Goal: Task Accomplishment & Management: Manage account settings

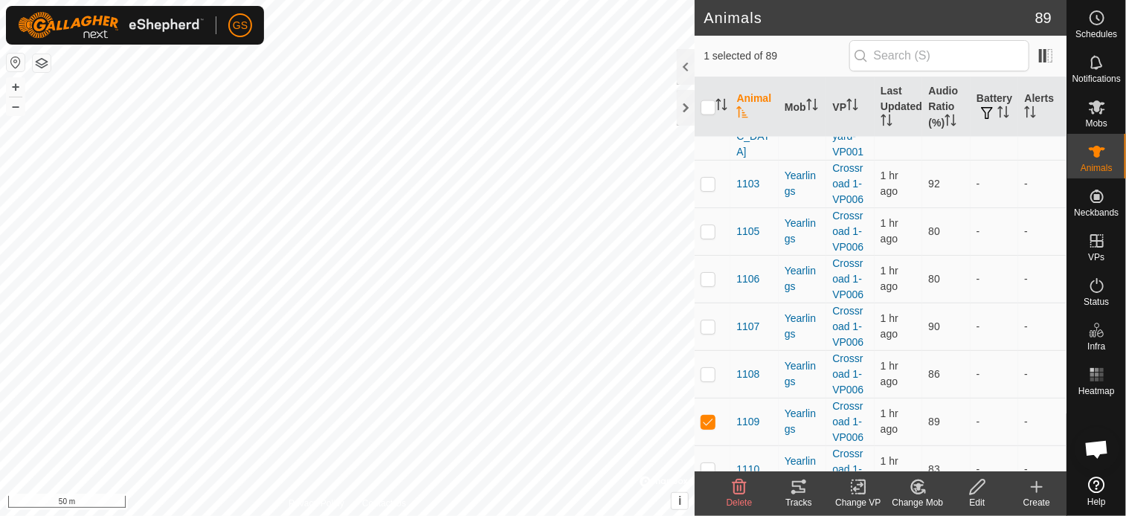
scroll to position [3951, 0]
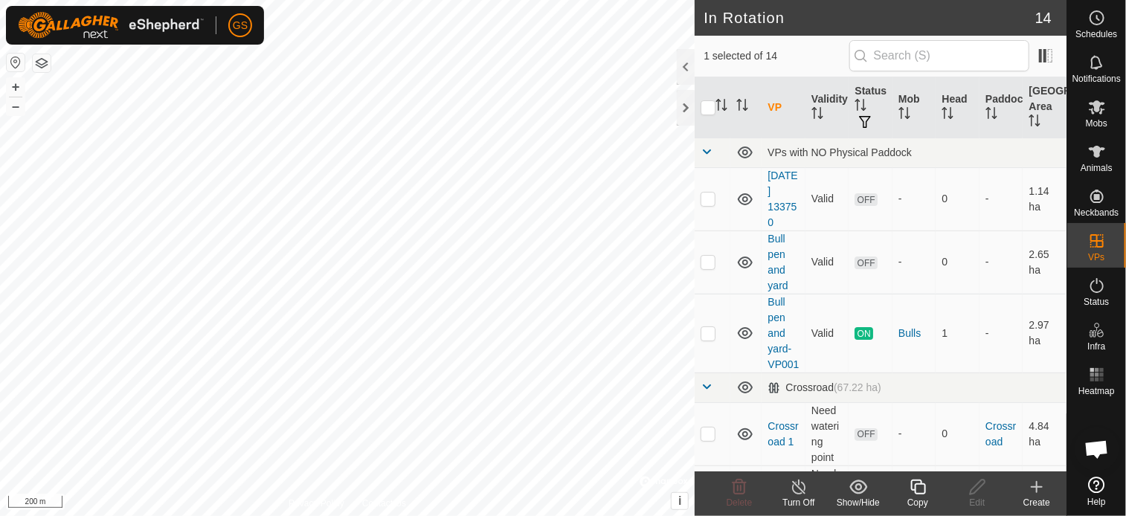
click at [919, 500] on div "Copy" at bounding box center [918, 502] width 60 height 13
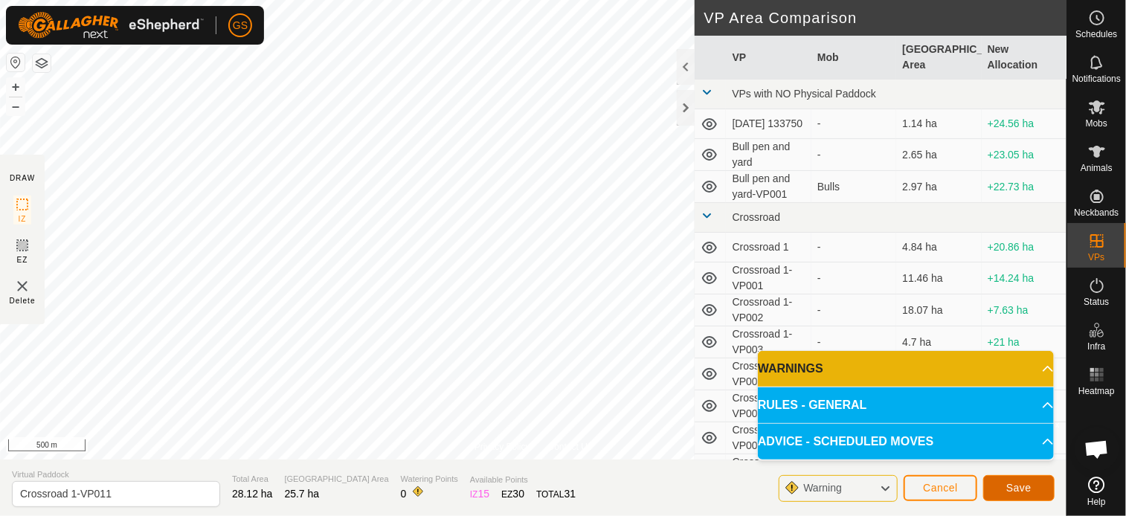
click at [1037, 486] on button "Save" at bounding box center [1018, 488] width 71 height 26
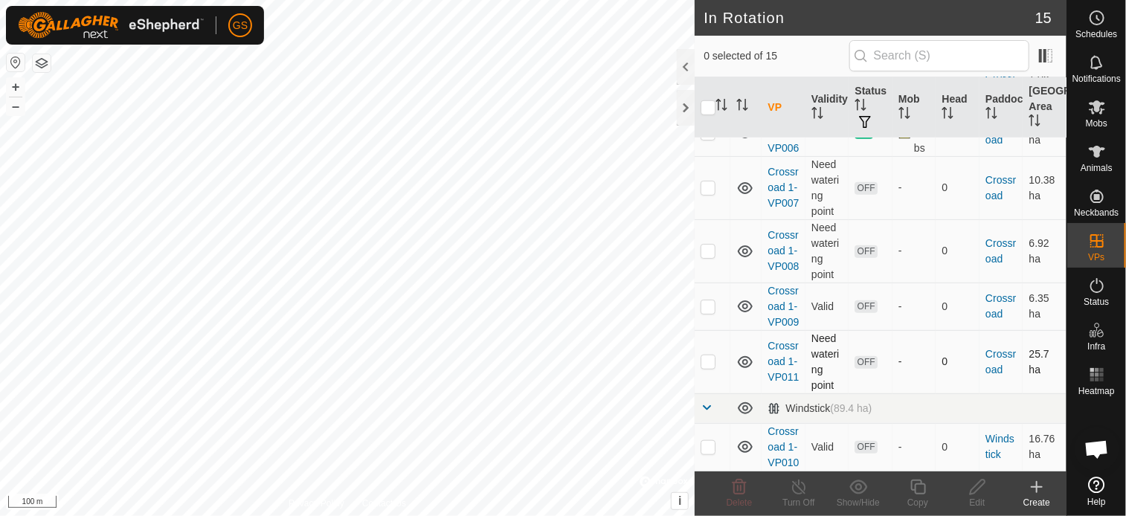
scroll to position [904, 0]
click at [780, 425] on link "Crossroad 1-VP010" at bounding box center [783, 446] width 31 height 43
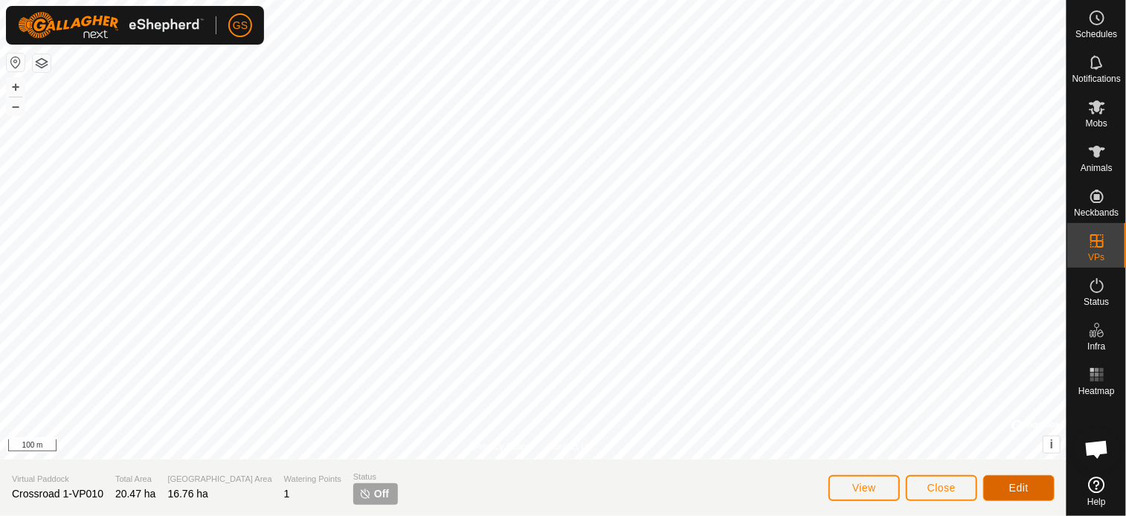
click at [1034, 489] on button "Edit" at bounding box center [1018, 488] width 71 height 26
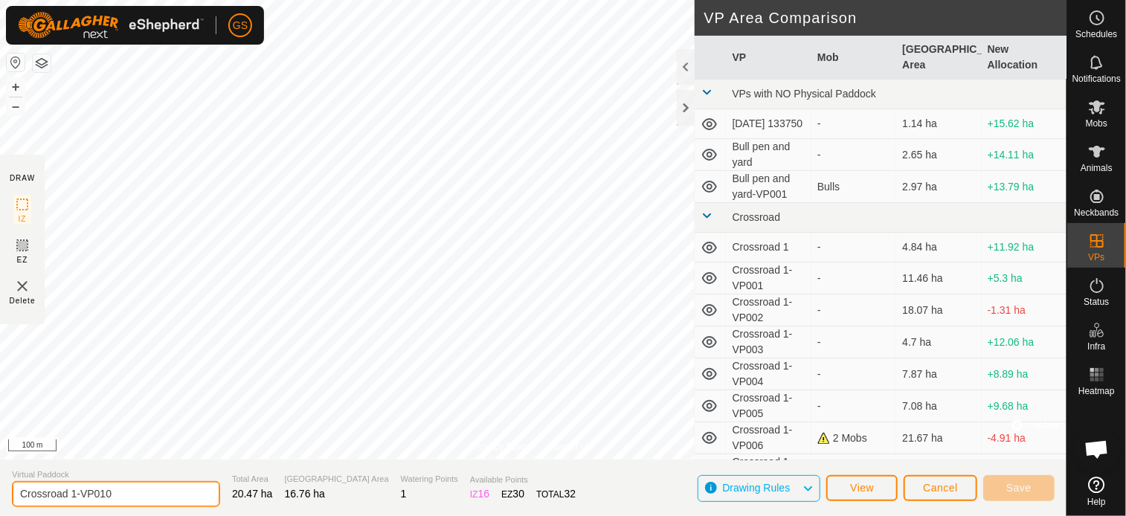
drag, startPoint x: 68, startPoint y: 494, endPoint x: 1, endPoint y: 502, distance: 67.4
click at [1, 502] on section "Virtual Paddock Crossroad 1-VP010 Total Area 20.47 ha Grazing Area 16.76 ha Wat…" at bounding box center [533, 488] width 1067 height 57
type input "Windstick 1-VP001"
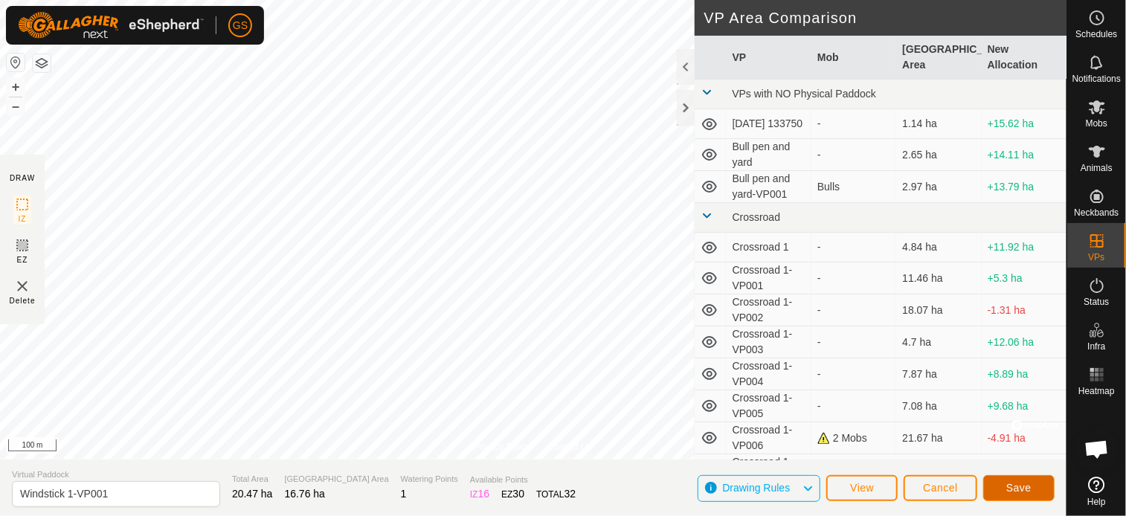
click at [1028, 489] on span "Save" at bounding box center [1018, 488] width 25 height 12
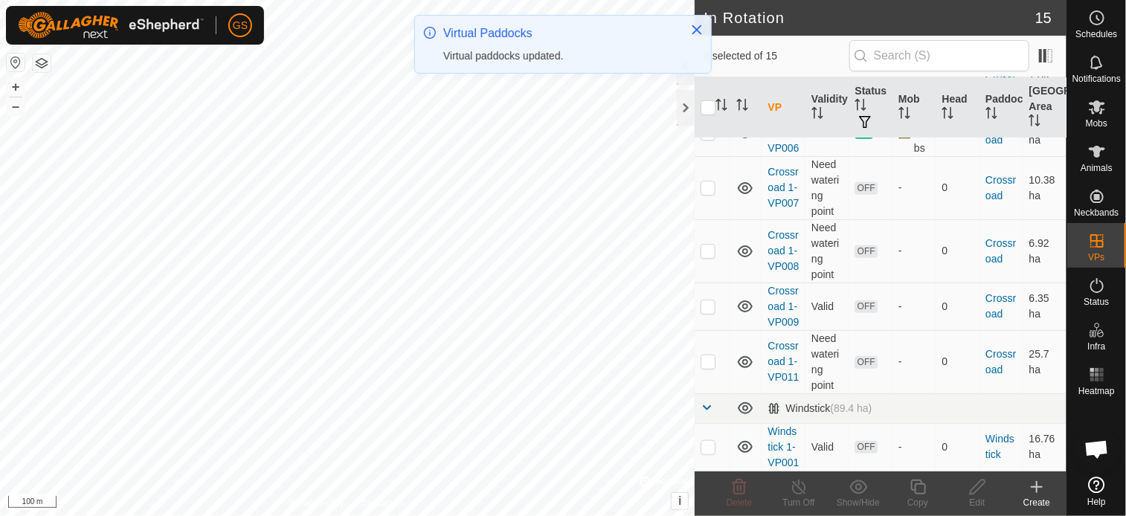
scroll to position [888, 0]
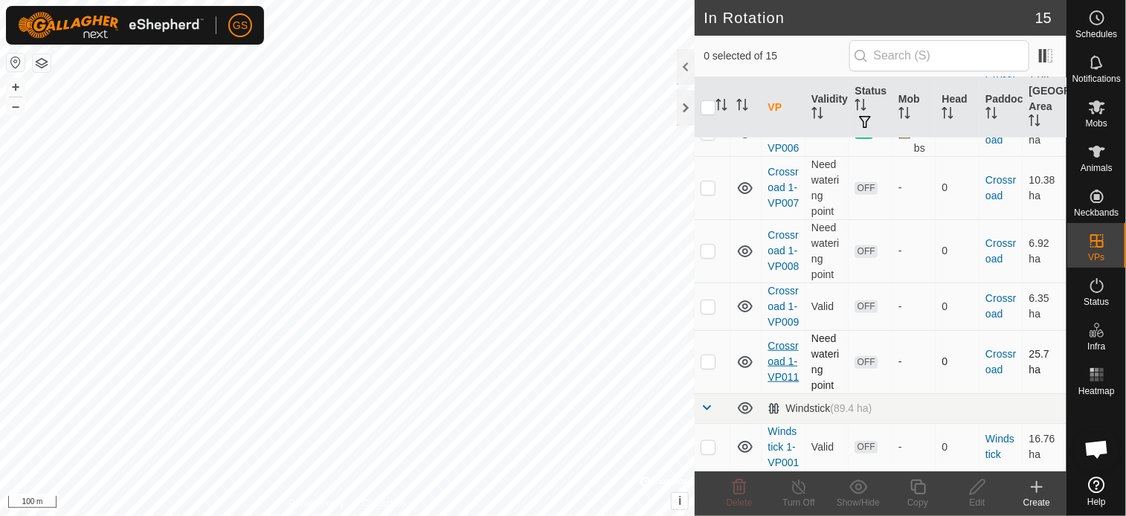
click at [780, 340] on link "Crossroad 1-VP011" at bounding box center [783, 361] width 31 height 43
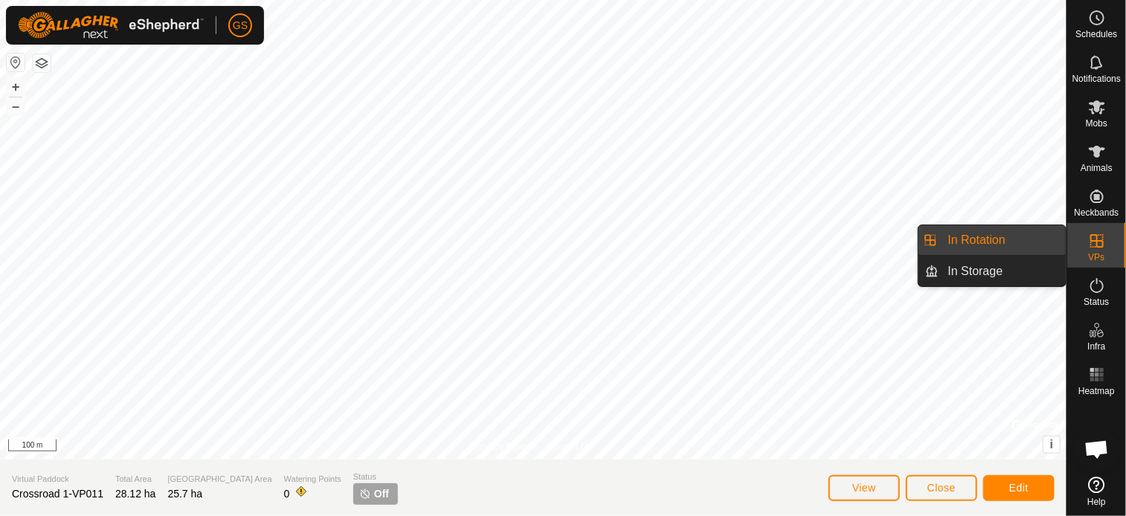
click at [1097, 249] on icon at bounding box center [1097, 241] width 18 height 18
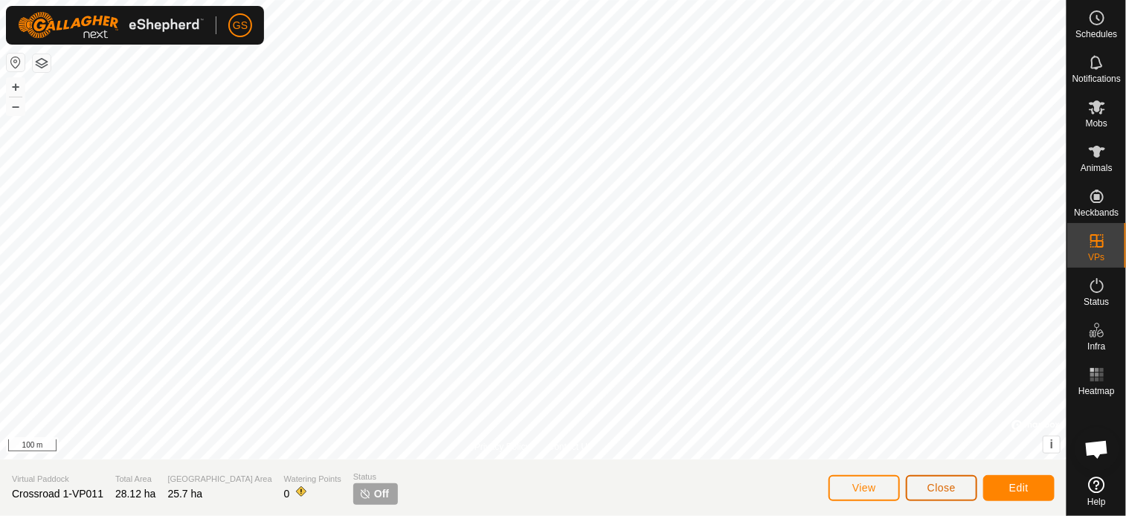
click at [941, 492] on span "Close" at bounding box center [942, 488] width 28 height 12
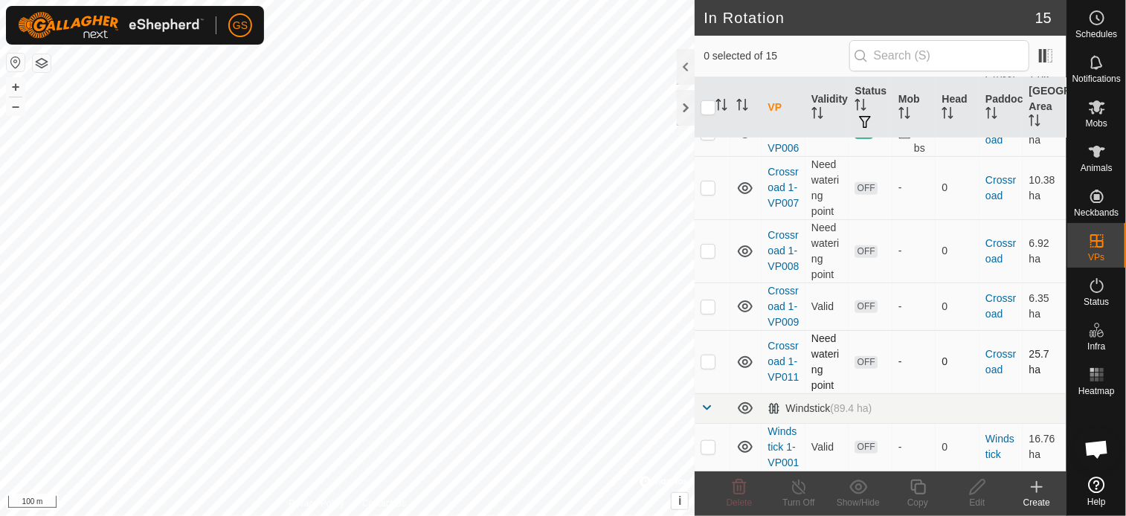
scroll to position [888, 0]
checkbox input "true"
checkbox input "false"
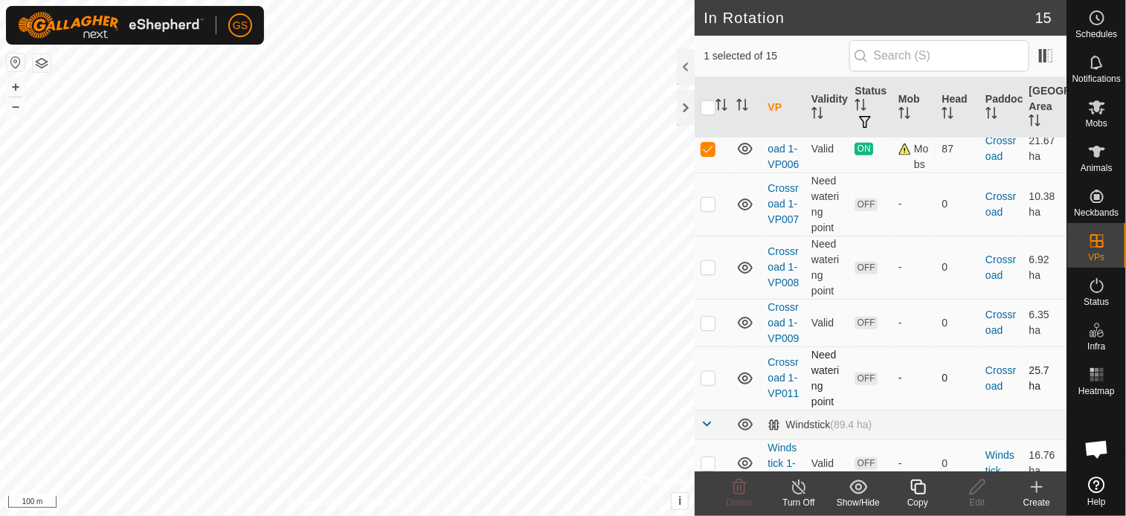
scroll to position [591, 0]
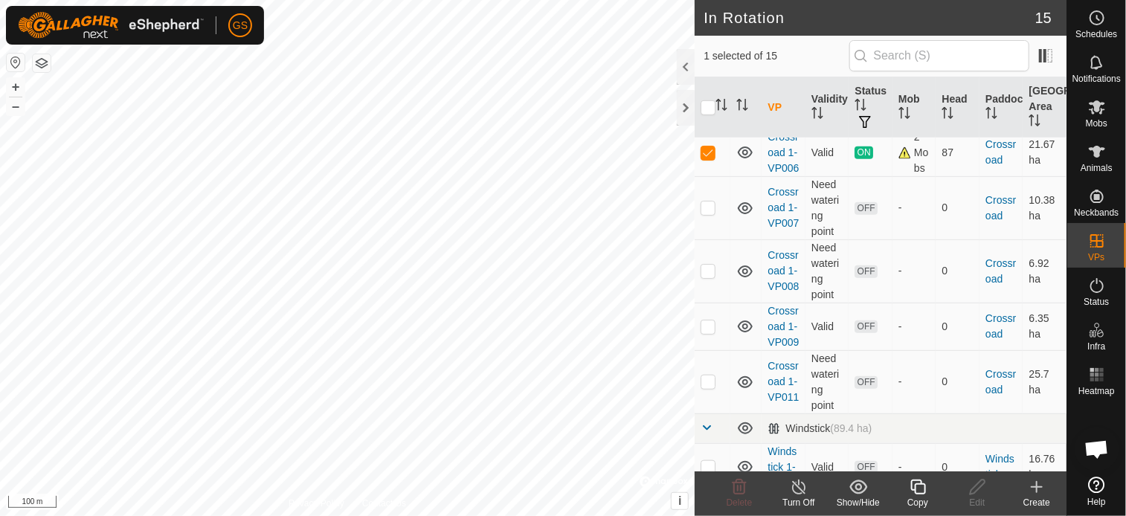
click at [798, 494] on icon at bounding box center [798, 487] width 13 height 15
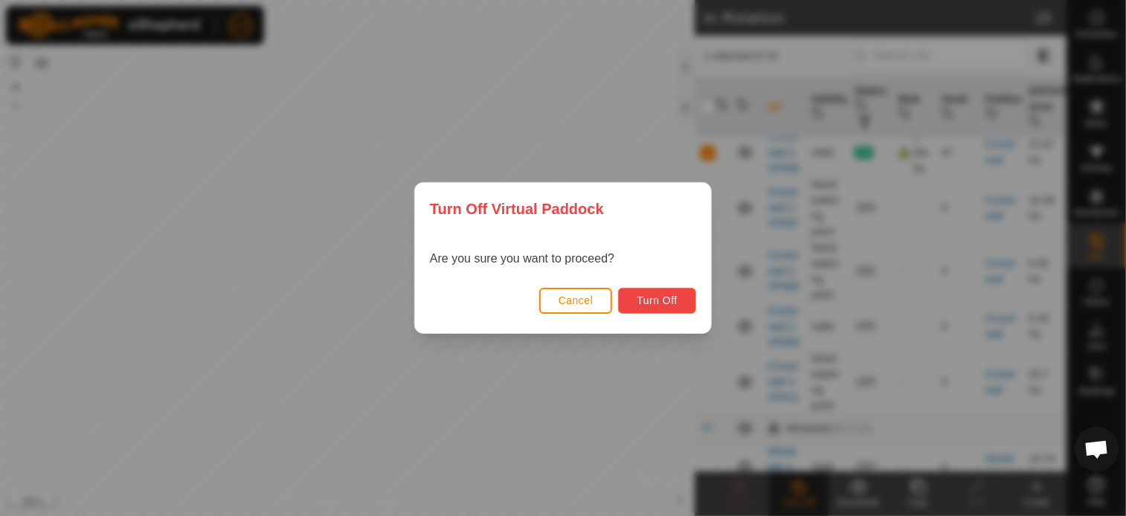
click at [658, 301] on span "Turn Off" at bounding box center [657, 301] width 41 height 12
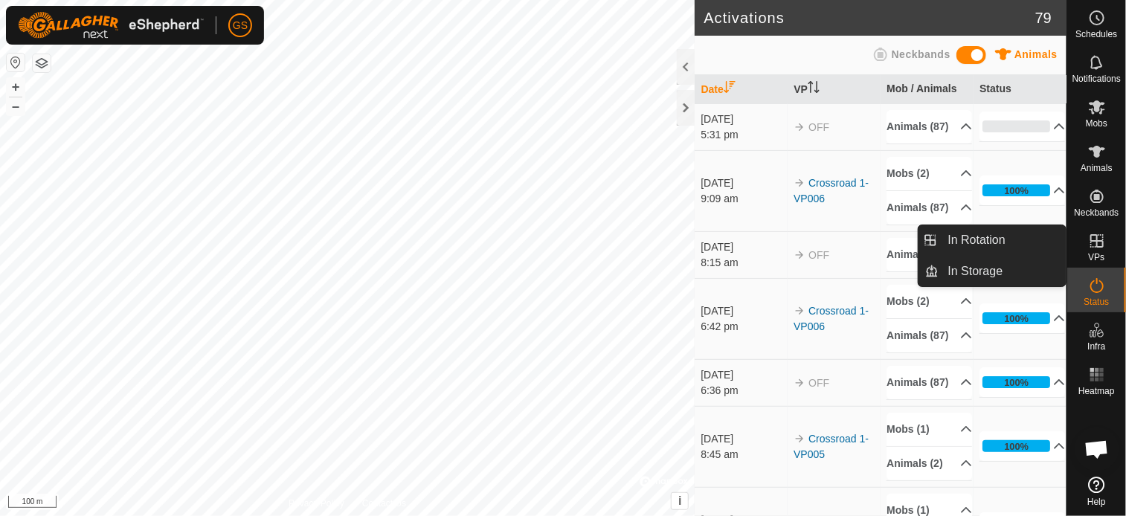
click at [1095, 248] on icon at bounding box center [1097, 241] width 18 height 18
click at [1000, 247] on link "In Rotation" at bounding box center [1002, 240] width 127 height 30
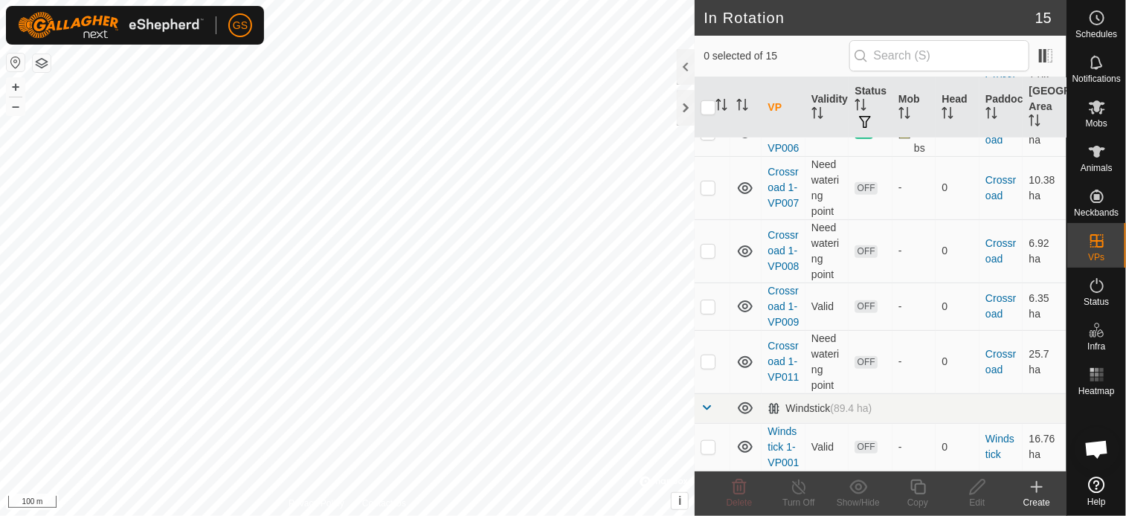
scroll to position [888, 0]
click at [776, 340] on link "Crossroad 1-VP011" at bounding box center [783, 361] width 31 height 43
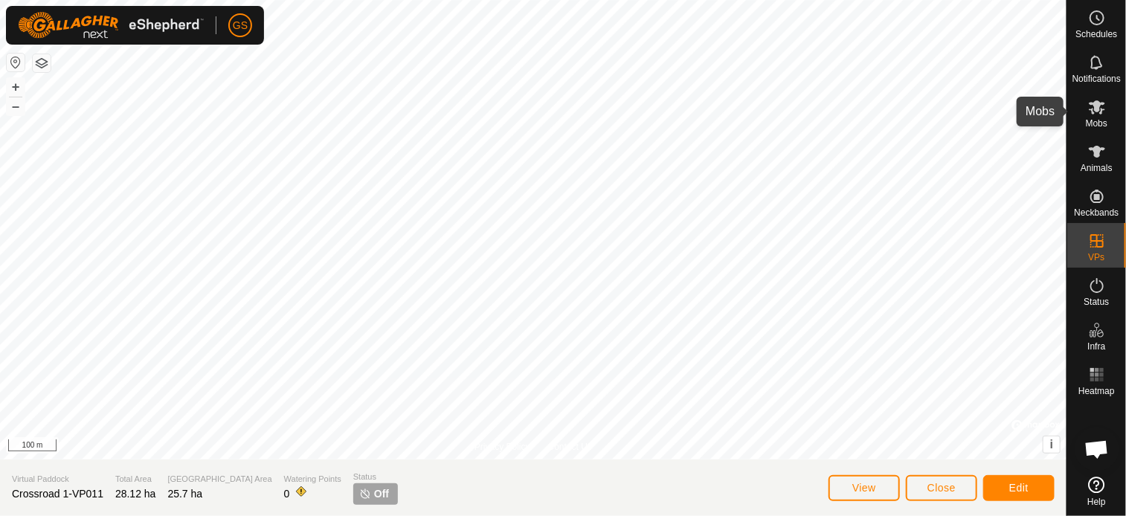
click at [1104, 121] on span "Mobs" at bounding box center [1097, 123] width 22 height 9
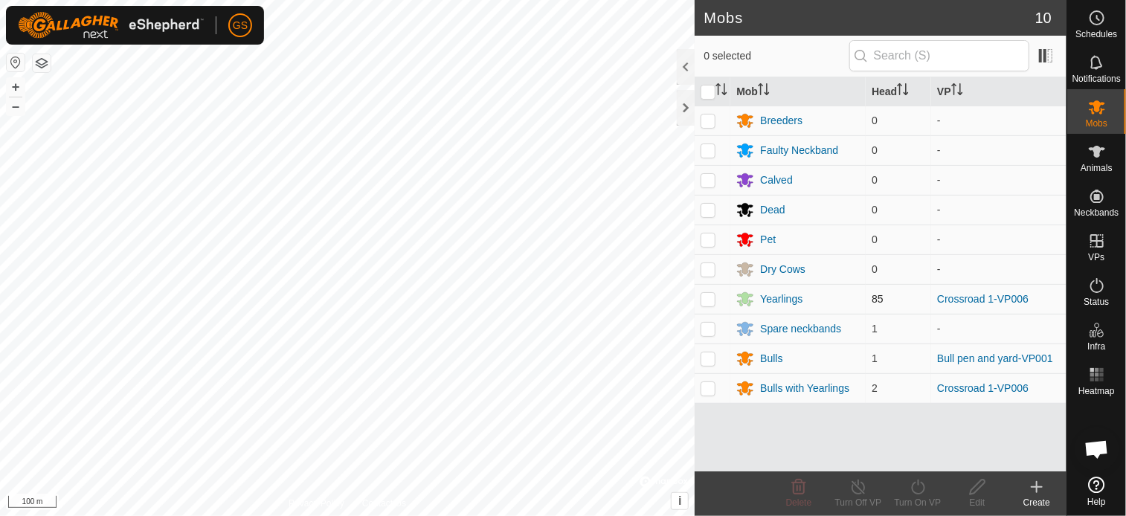
click at [711, 298] on p-checkbox at bounding box center [708, 299] width 15 height 12
checkbox input "true"
click at [709, 385] on p-checkbox at bounding box center [708, 388] width 15 height 12
checkbox input "true"
click at [916, 488] on icon at bounding box center [918, 487] width 19 height 18
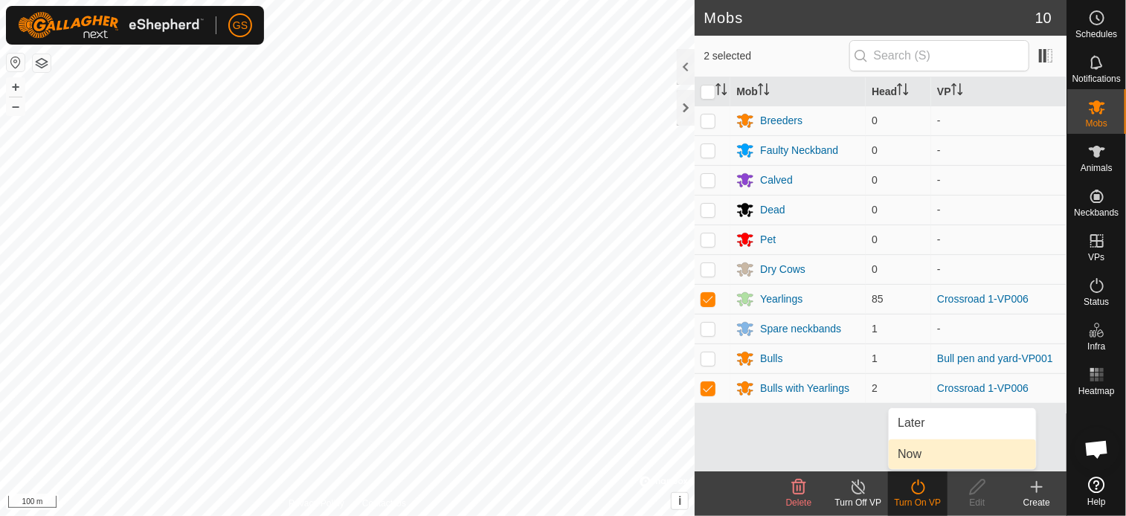
click at [916, 444] on link "Now" at bounding box center [962, 455] width 147 height 30
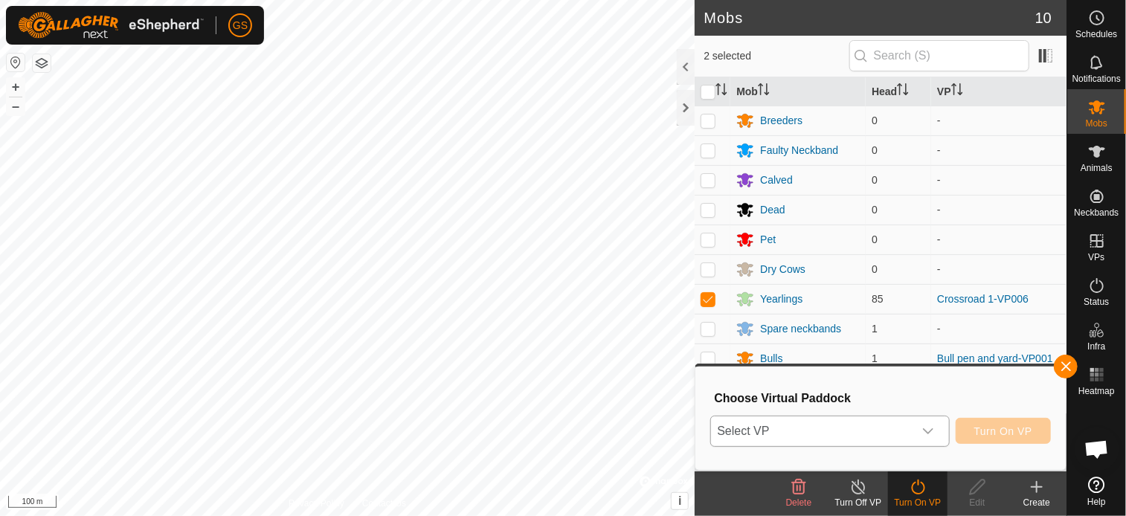
click at [939, 432] on div "dropdown trigger" at bounding box center [928, 432] width 30 height 30
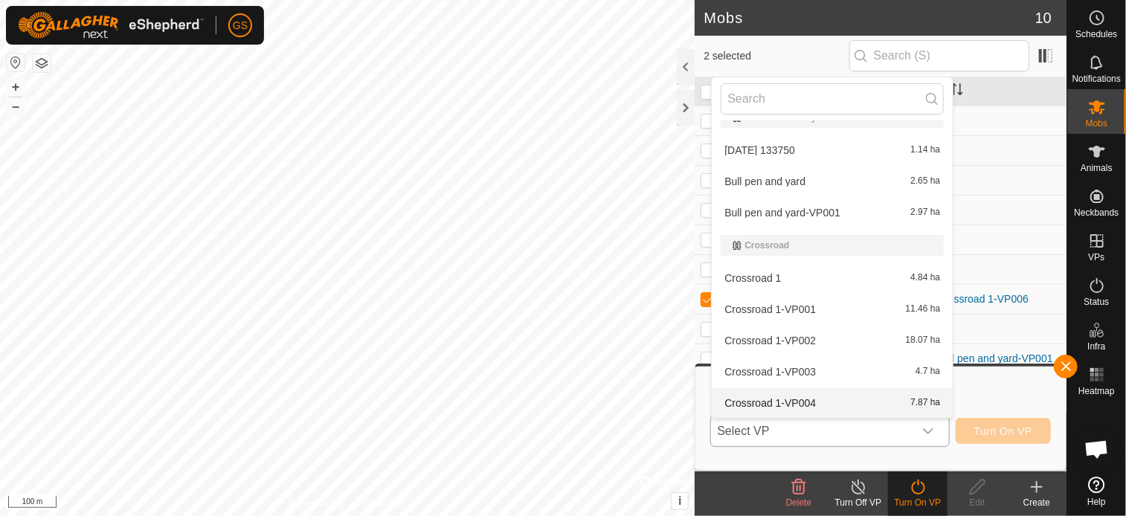
scroll to position [272, 0]
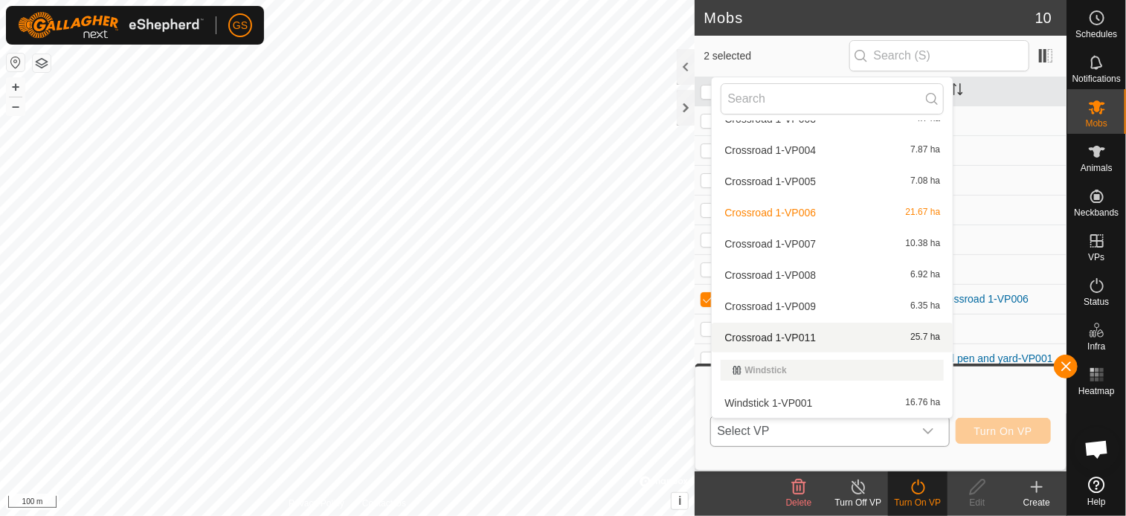
click at [809, 337] on li "Crossroad 1-VP011 25.7 ha" at bounding box center [832, 338] width 241 height 30
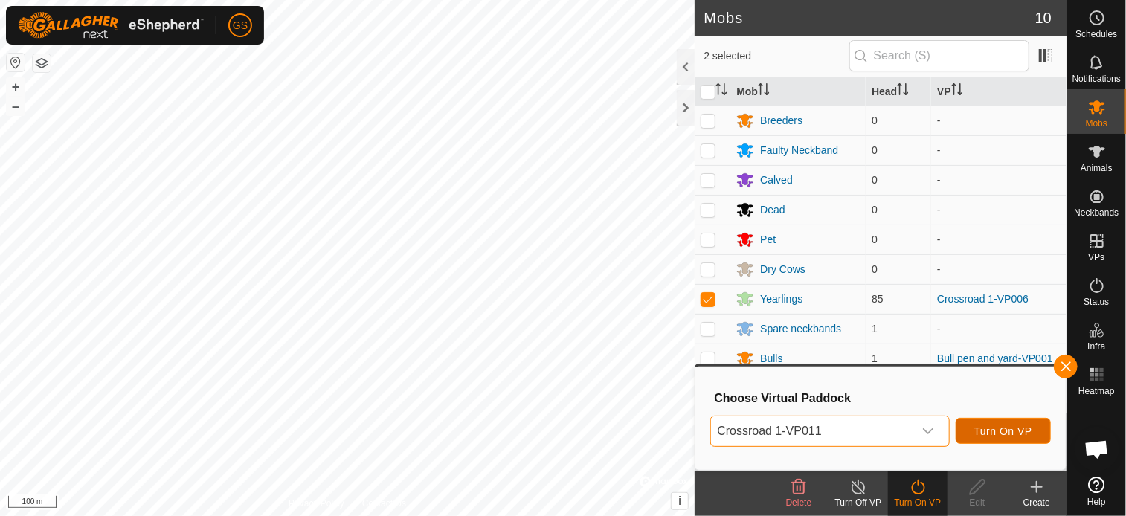
click at [1007, 435] on span "Turn On VP" at bounding box center [1003, 431] width 58 height 12
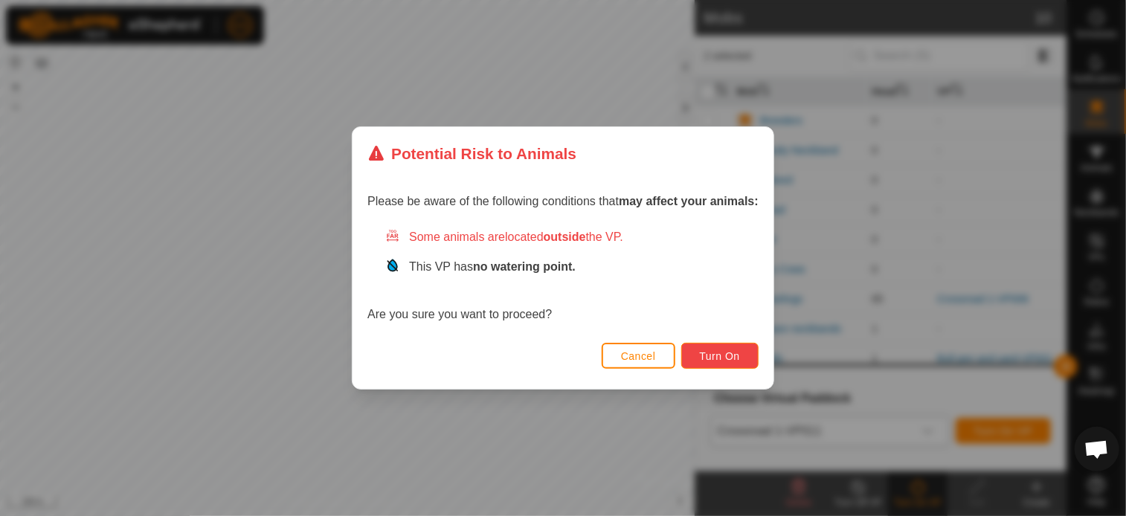
click at [710, 355] on span "Turn On" at bounding box center [720, 356] width 40 height 12
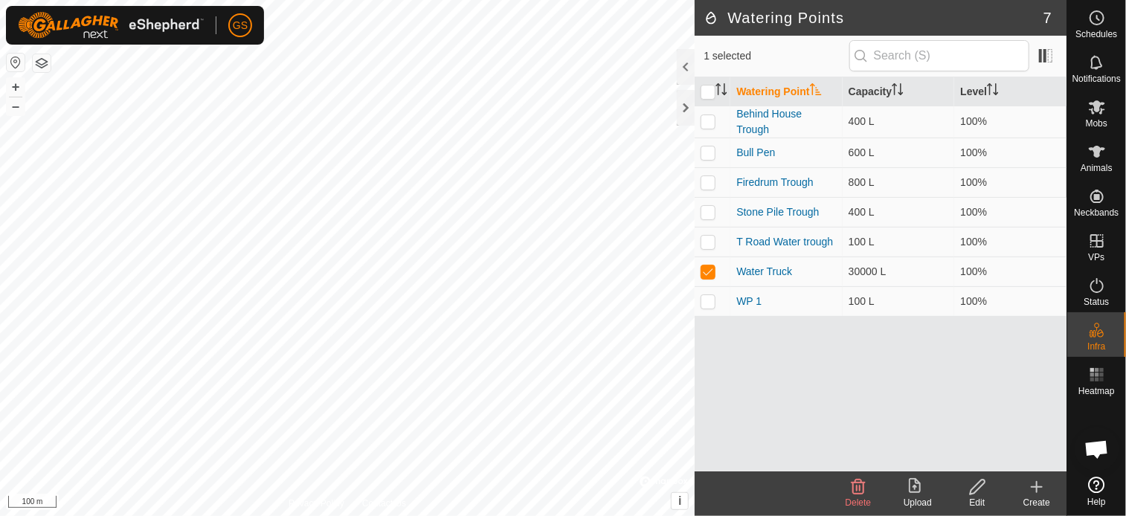
click at [982, 495] on icon at bounding box center [977, 487] width 19 height 18
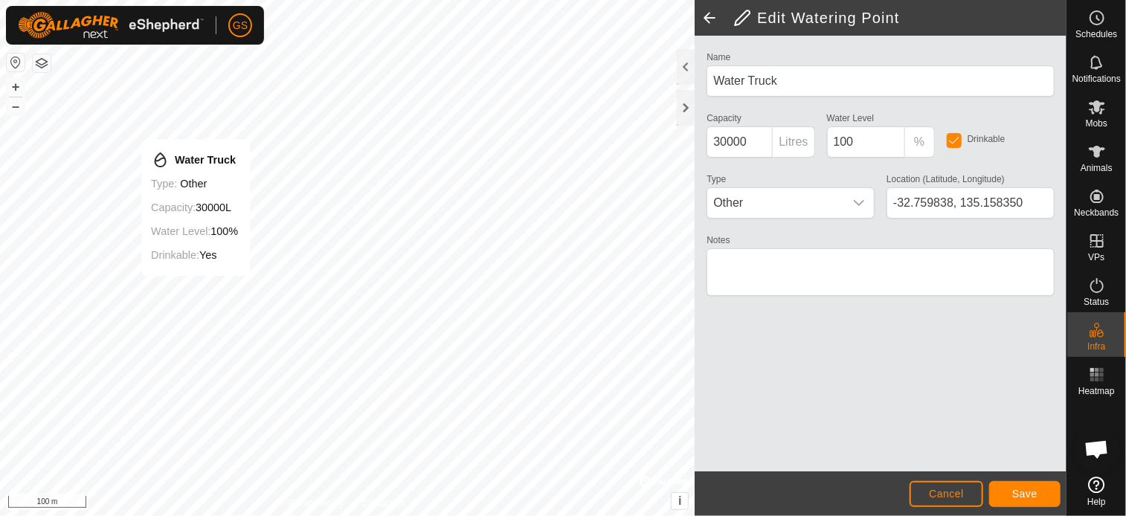
type input "-32.759810, 135.158186"
click at [1026, 493] on span "Save" at bounding box center [1024, 494] width 25 height 12
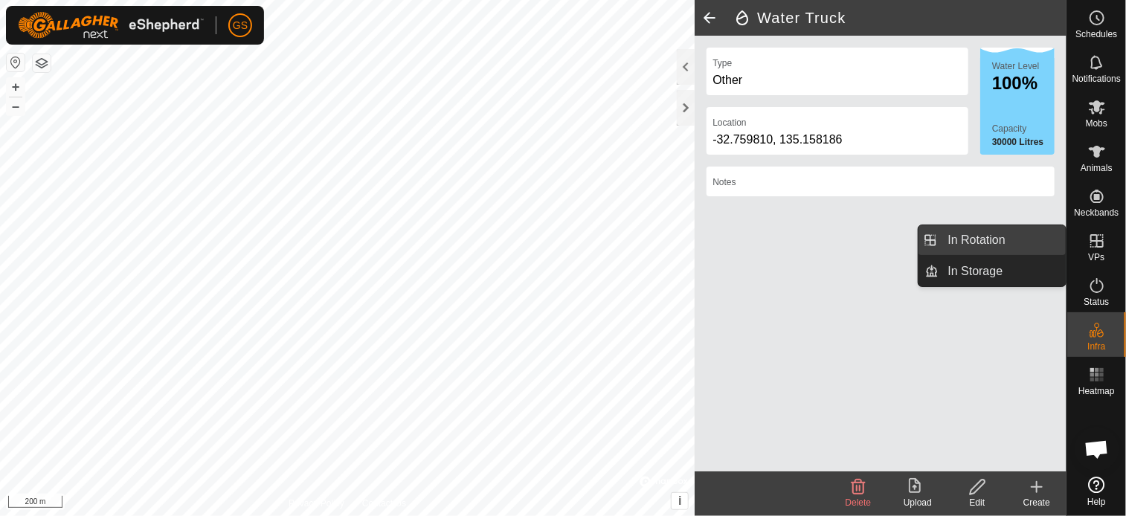
click at [997, 249] on link "In Rotation" at bounding box center [1002, 240] width 127 height 30
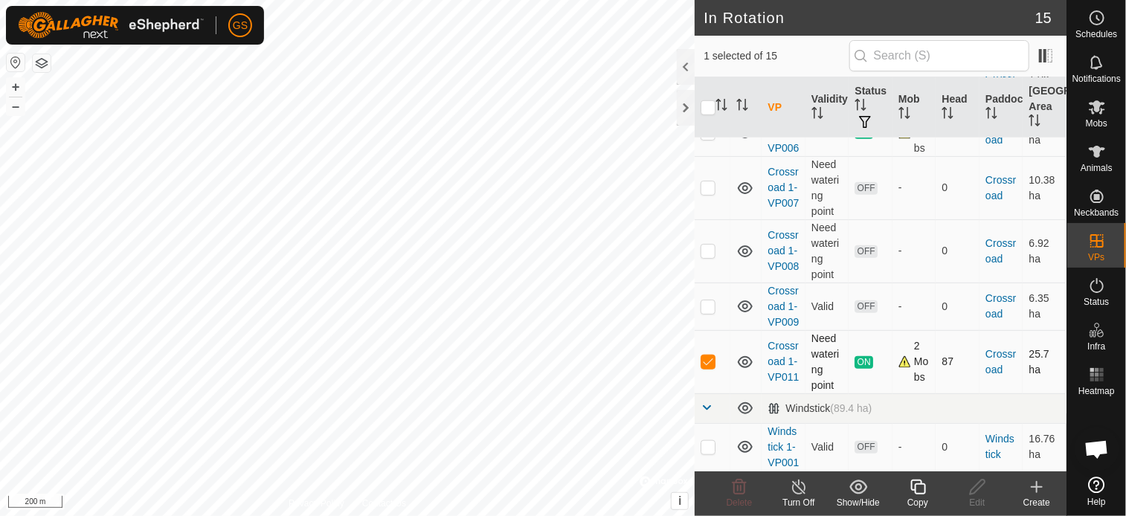
scroll to position [814, 0]
click at [781, 383] on link "Crossroad 1-VP011" at bounding box center [783, 361] width 31 height 43
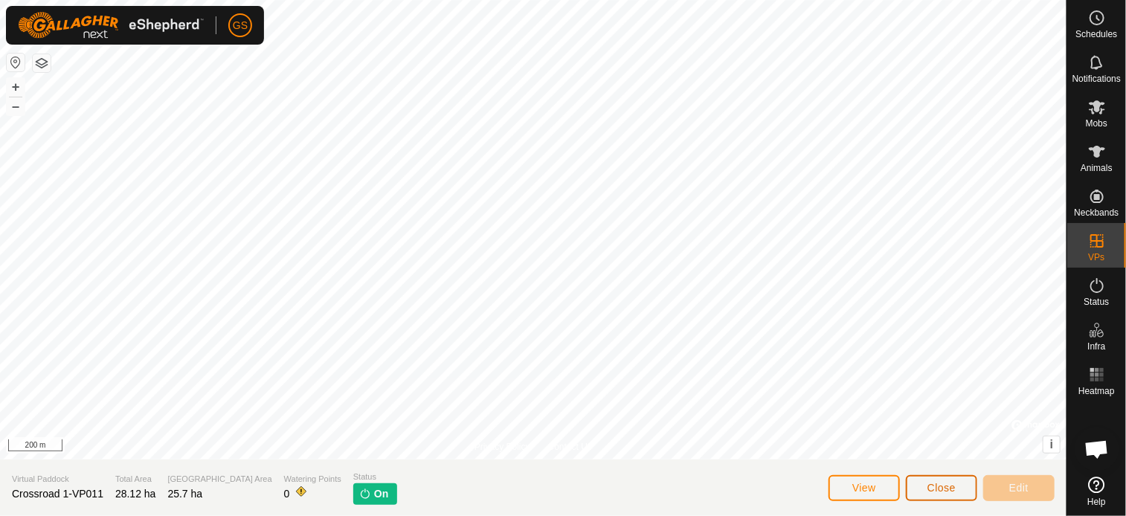
click at [934, 483] on span "Close" at bounding box center [942, 488] width 28 height 12
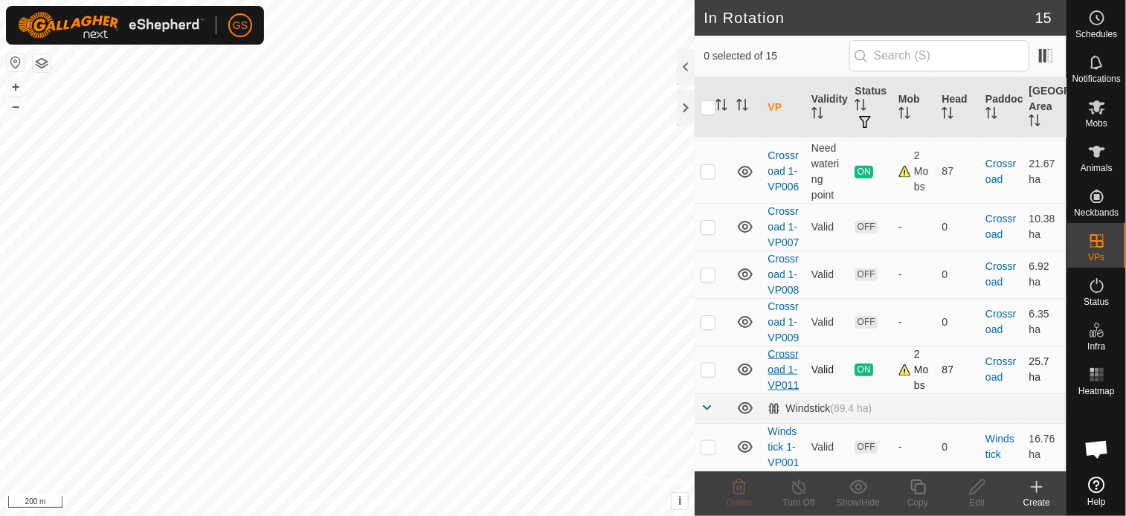
scroll to position [814, 0]
click at [780, 323] on link "Crossroad 1-VP009" at bounding box center [783, 321] width 31 height 43
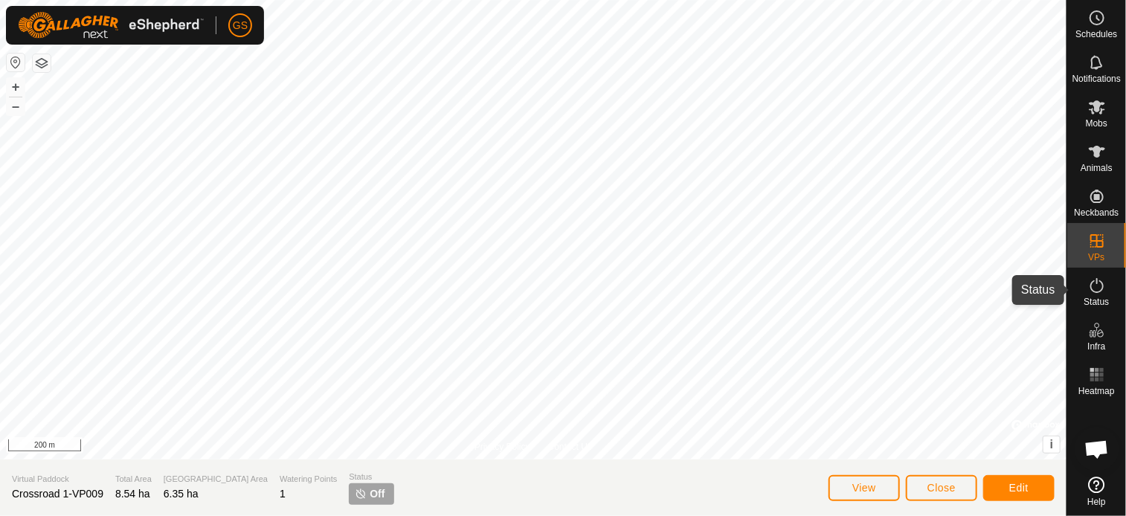
click at [1095, 284] on icon at bounding box center [1097, 286] width 18 height 18
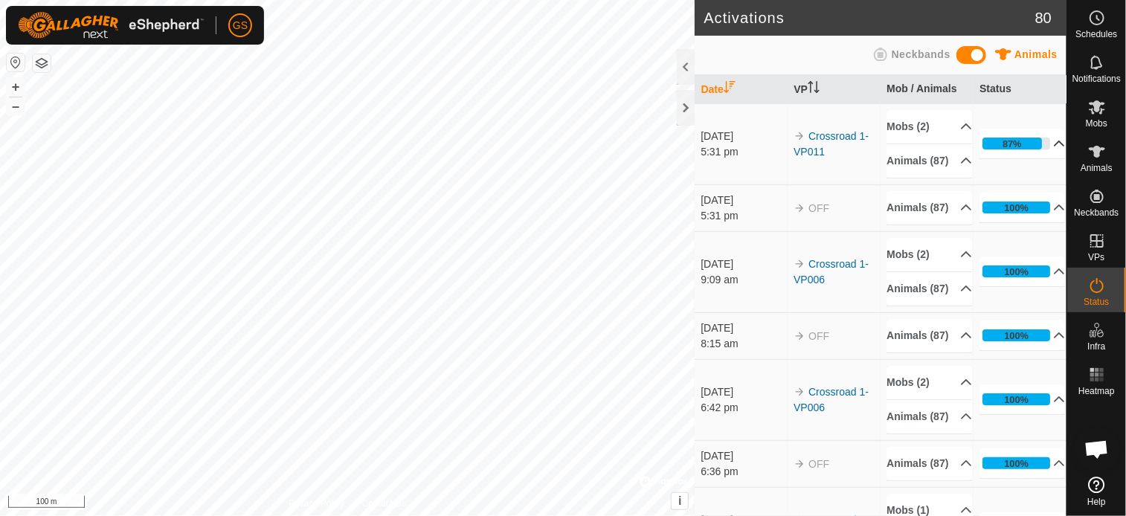
click at [1041, 147] on p-accordion-header "87%" at bounding box center [1023, 144] width 86 height 30
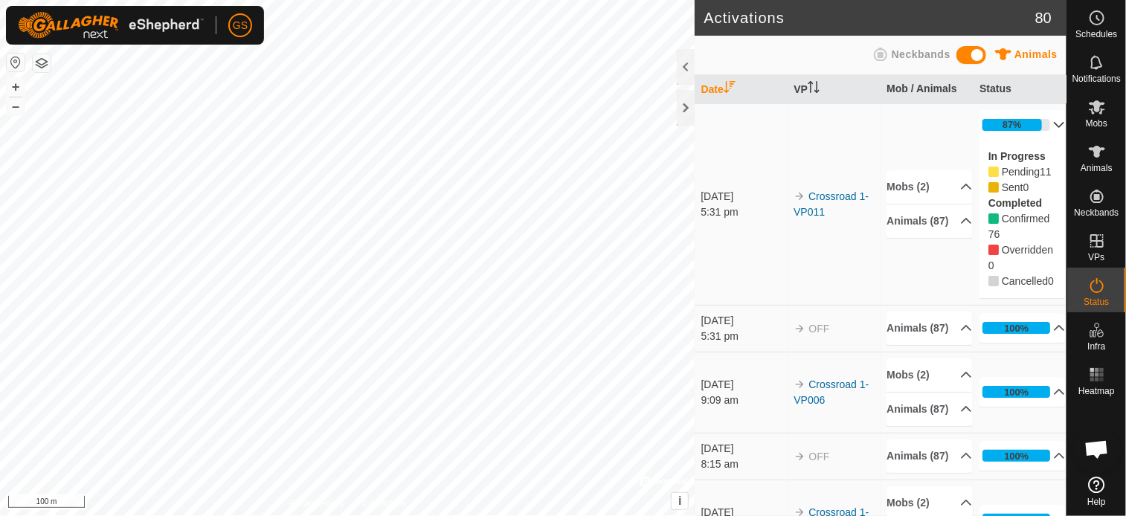
click at [1006, 173] on span "Pending" at bounding box center [1021, 172] width 38 height 12
click at [989, 177] on div "Pending 11" at bounding box center [1023, 172] width 68 height 16
click at [1098, 156] on icon at bounding box center [1097, 152] width 16 height 12
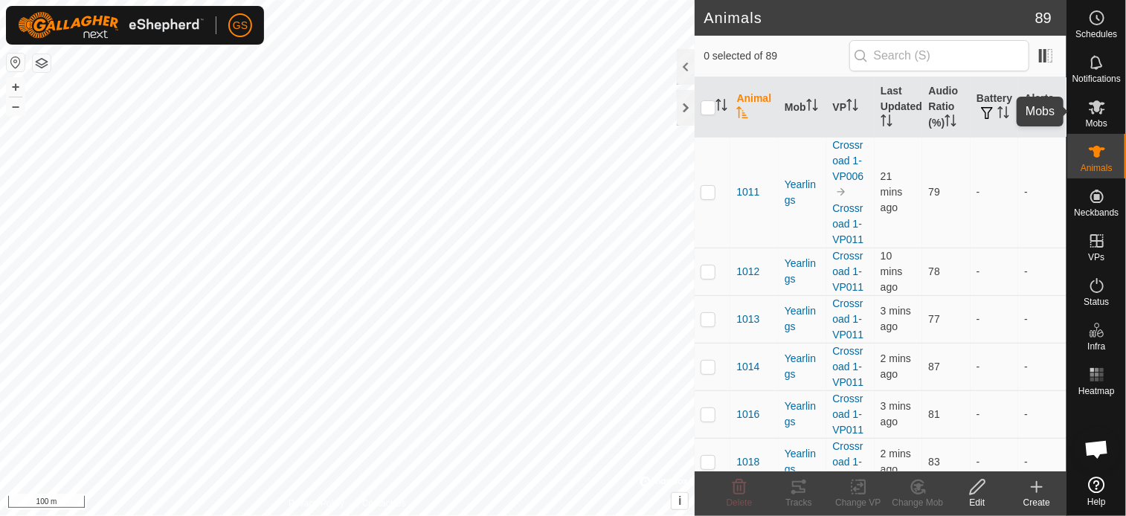
click at [1097, 108] on icon at bounding box center [1097, 107] width 16 height 14
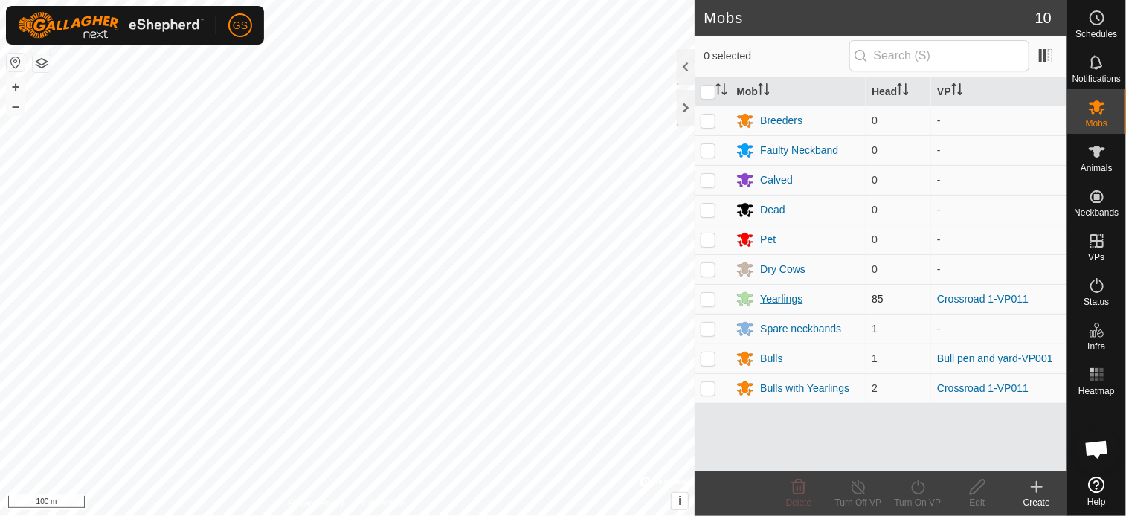
click at [774, 296] on div "Yearlings" at bounding box center [781, 300] width 42 height 16
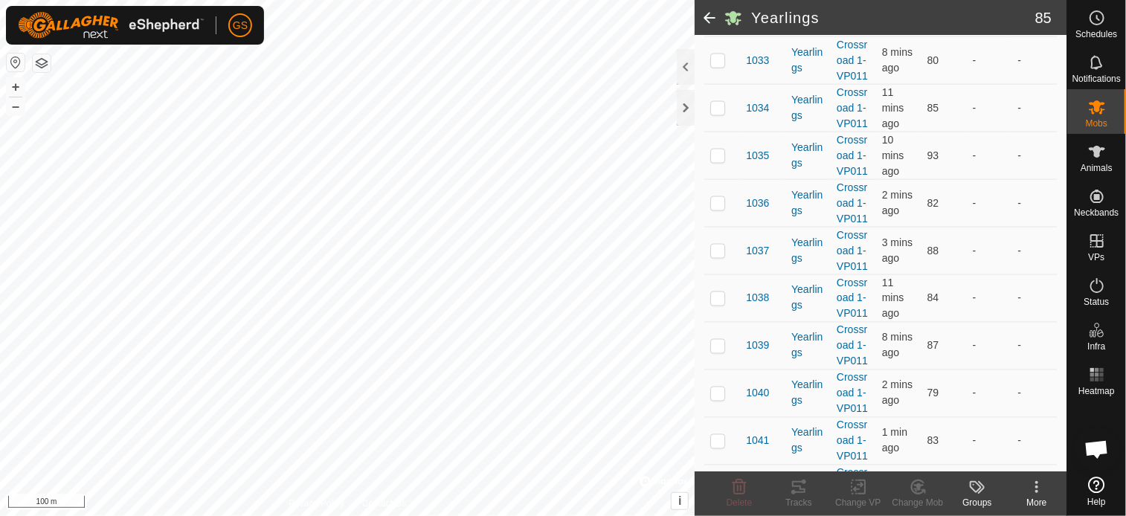
scroll to position [1413, 0]
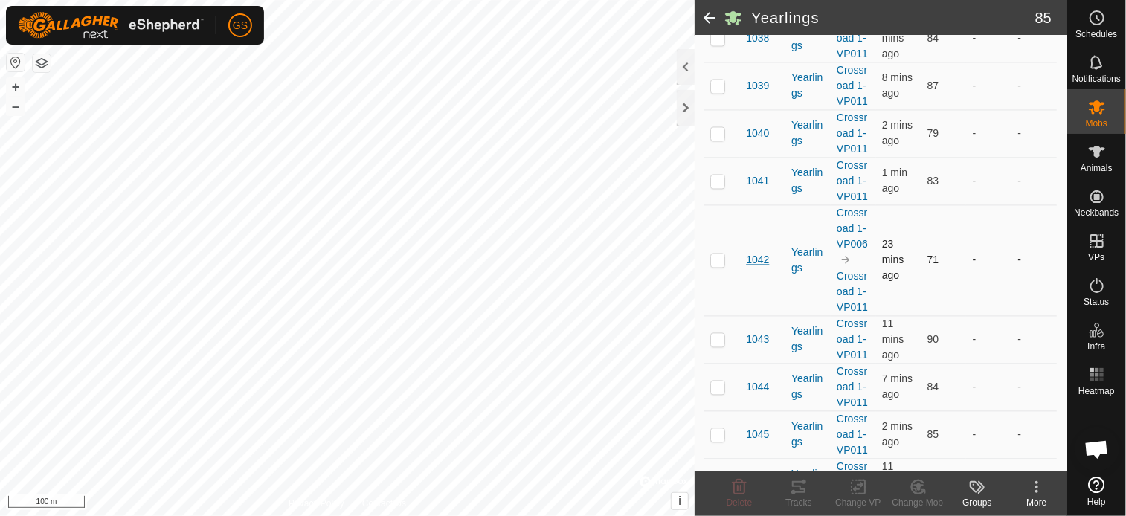
click at [759, 257] on span "1042" at bounding box center [757, 261] width 23 height 16
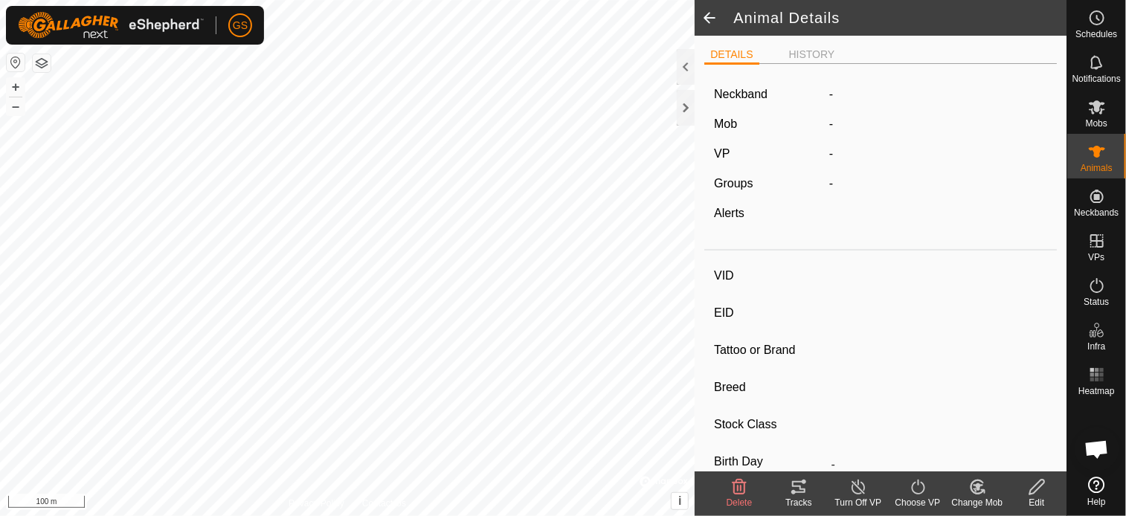
type input "1042"
type input "-"
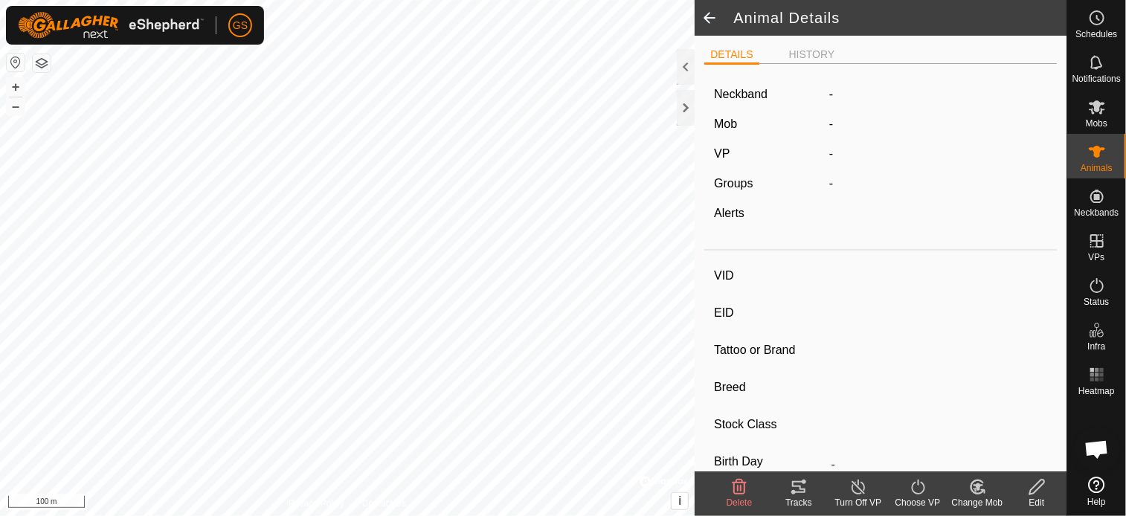
type input "-"
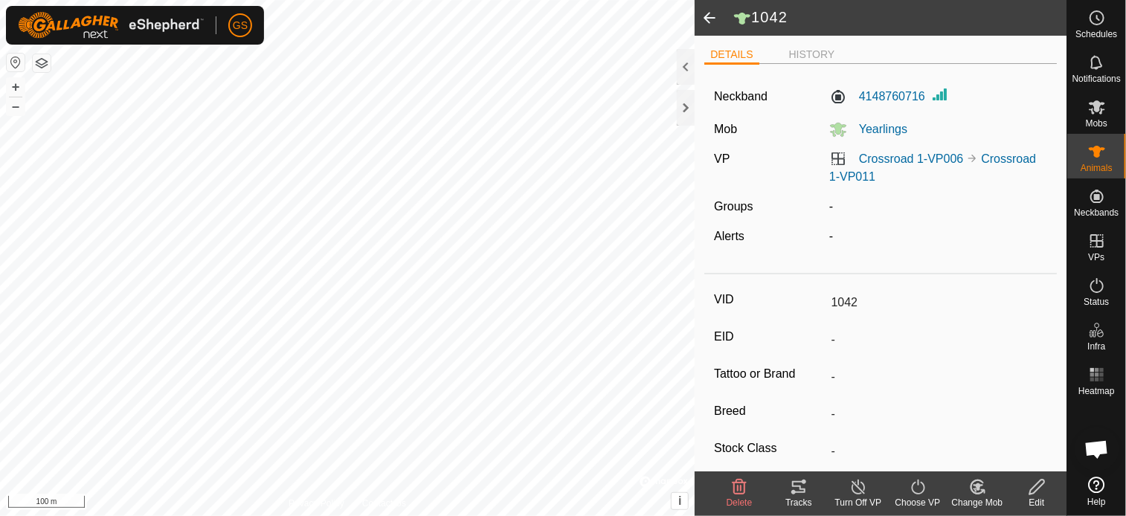
click at [719, 19] on span at bounding box center [710, 18] width 30 height 36
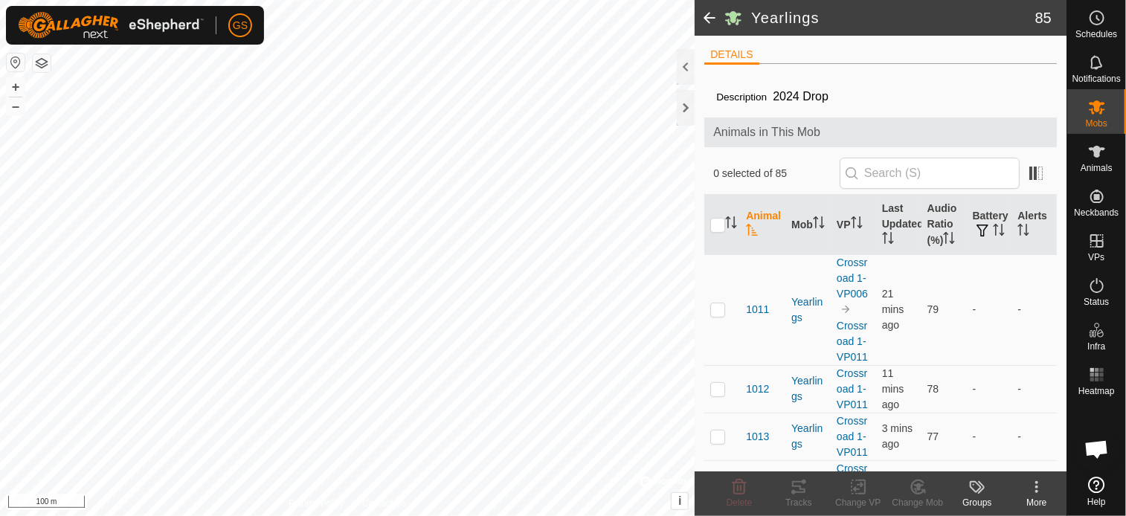
click at [704, 16] on span at bounding box center [710, 18] width 30 height 36
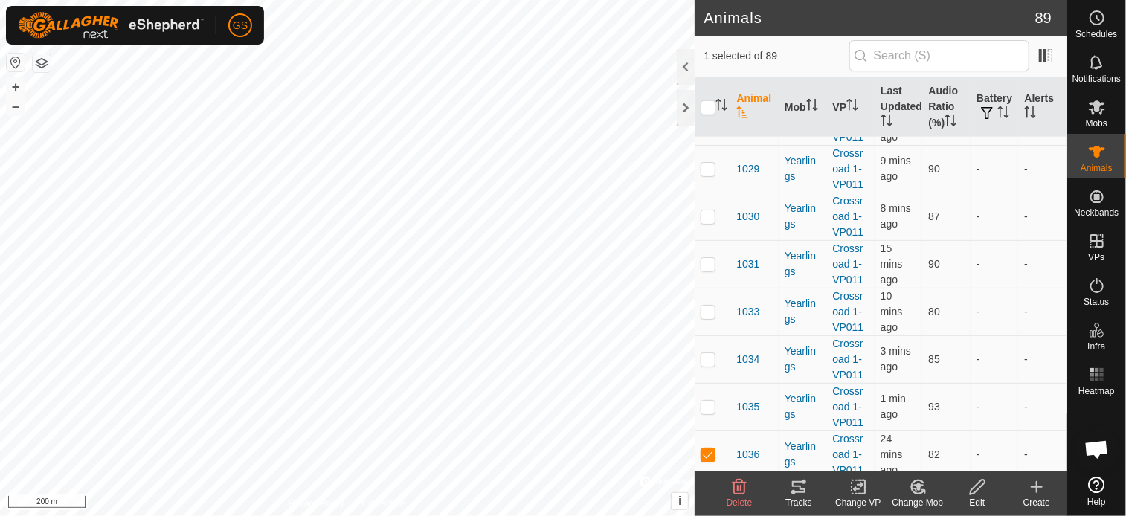
scroll to position [744, 0]
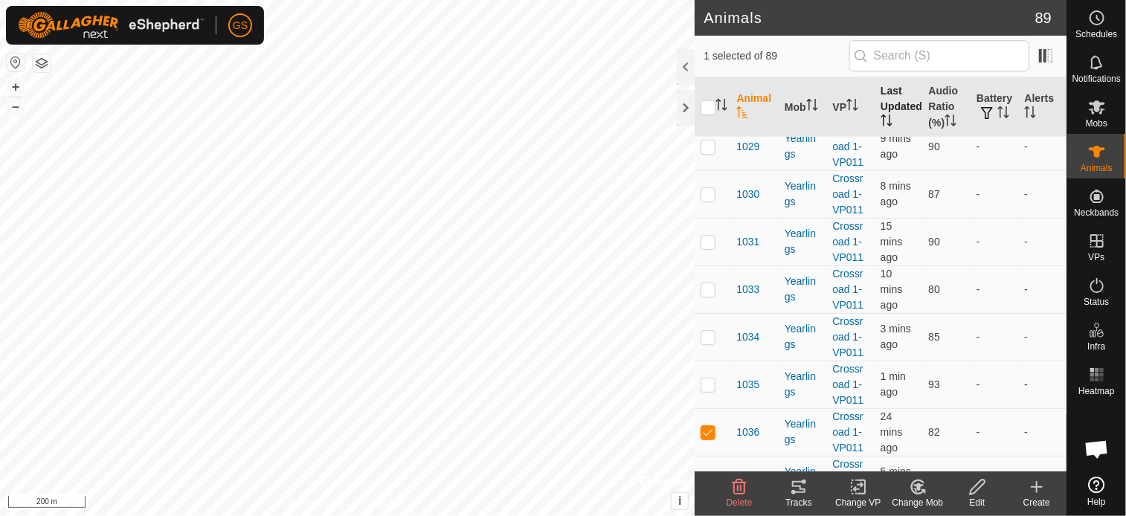
click at [895, 96] on th "Last Updated" at bounding box center [899, 107] width 48 height 60
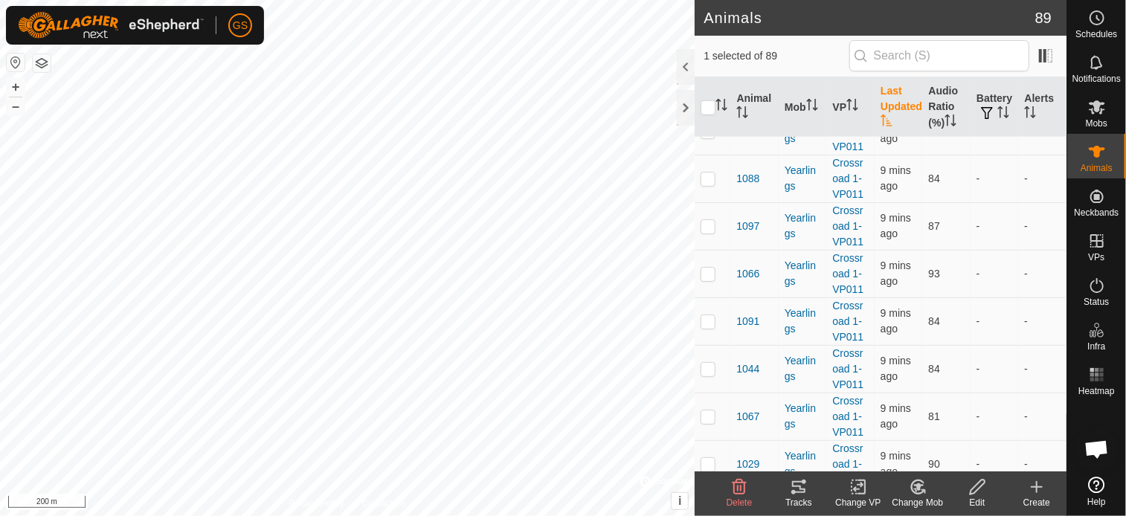
scroll to position [0, 0]
